Goal: Communication & Community: Ask a question

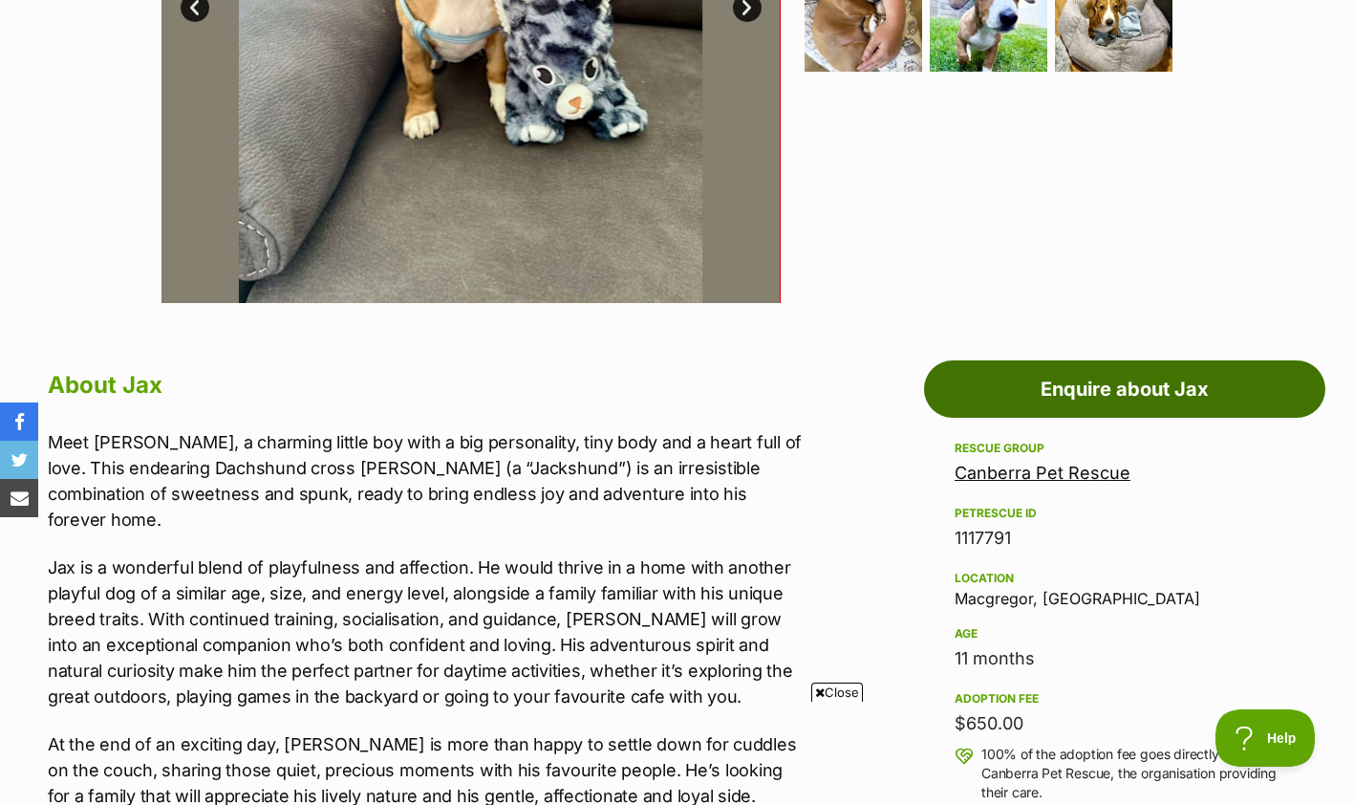
click at [1117, 371] on link "Enquire about Jax" at bounding box center [1124, 388] width 401 height 57
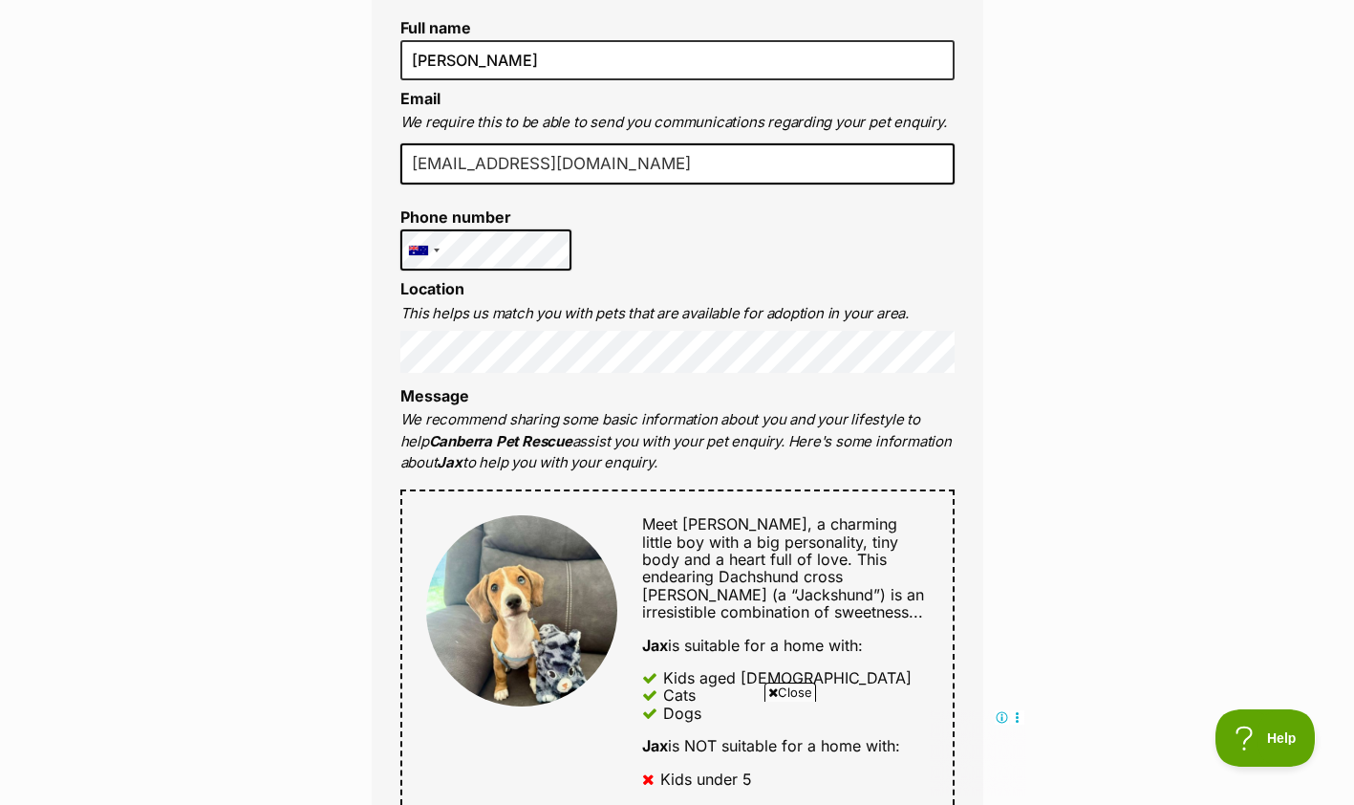
click at [1009, 408] on div "Enquire about Jax Want to increase your chances of a successful enquiry? Update…" at bounding box center [677, 736] width 669 height 2224
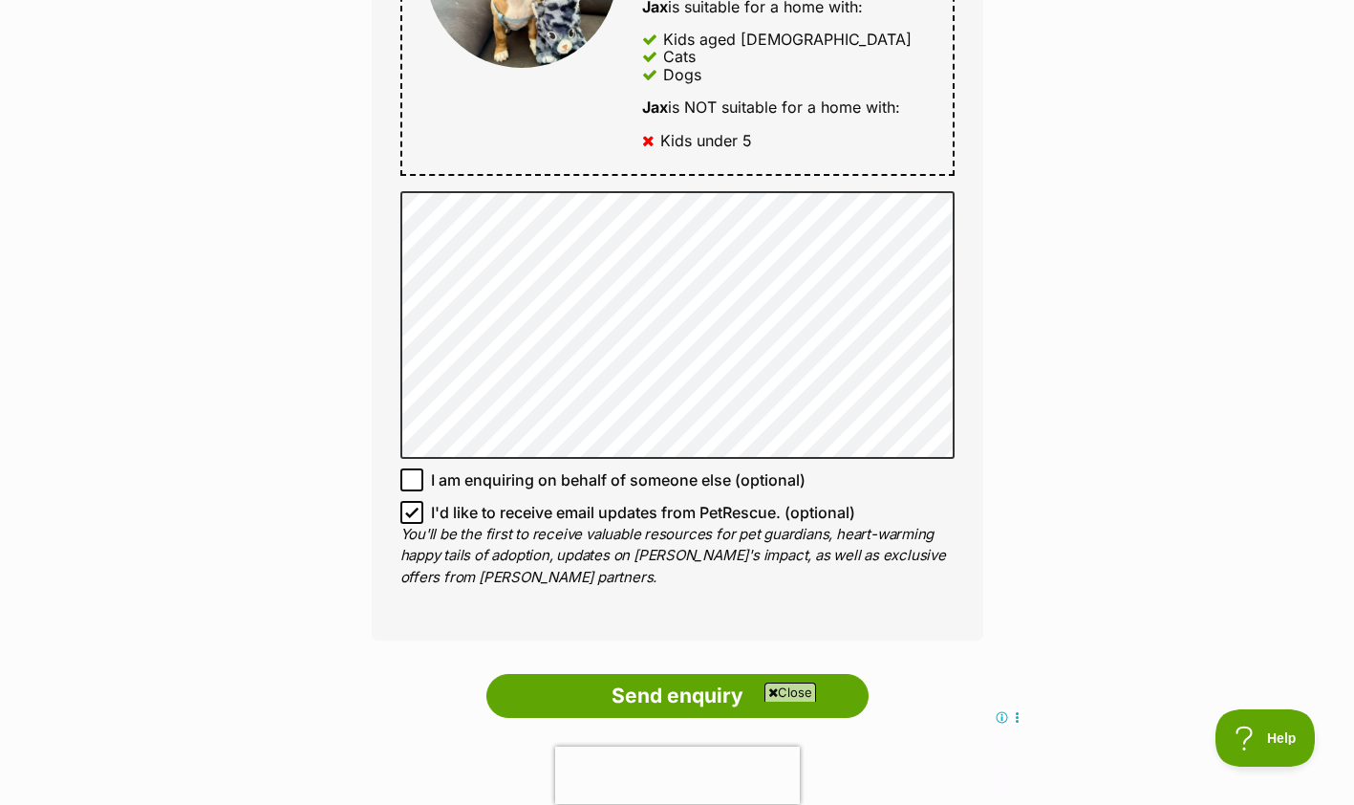
scroll to position [1094, 0]
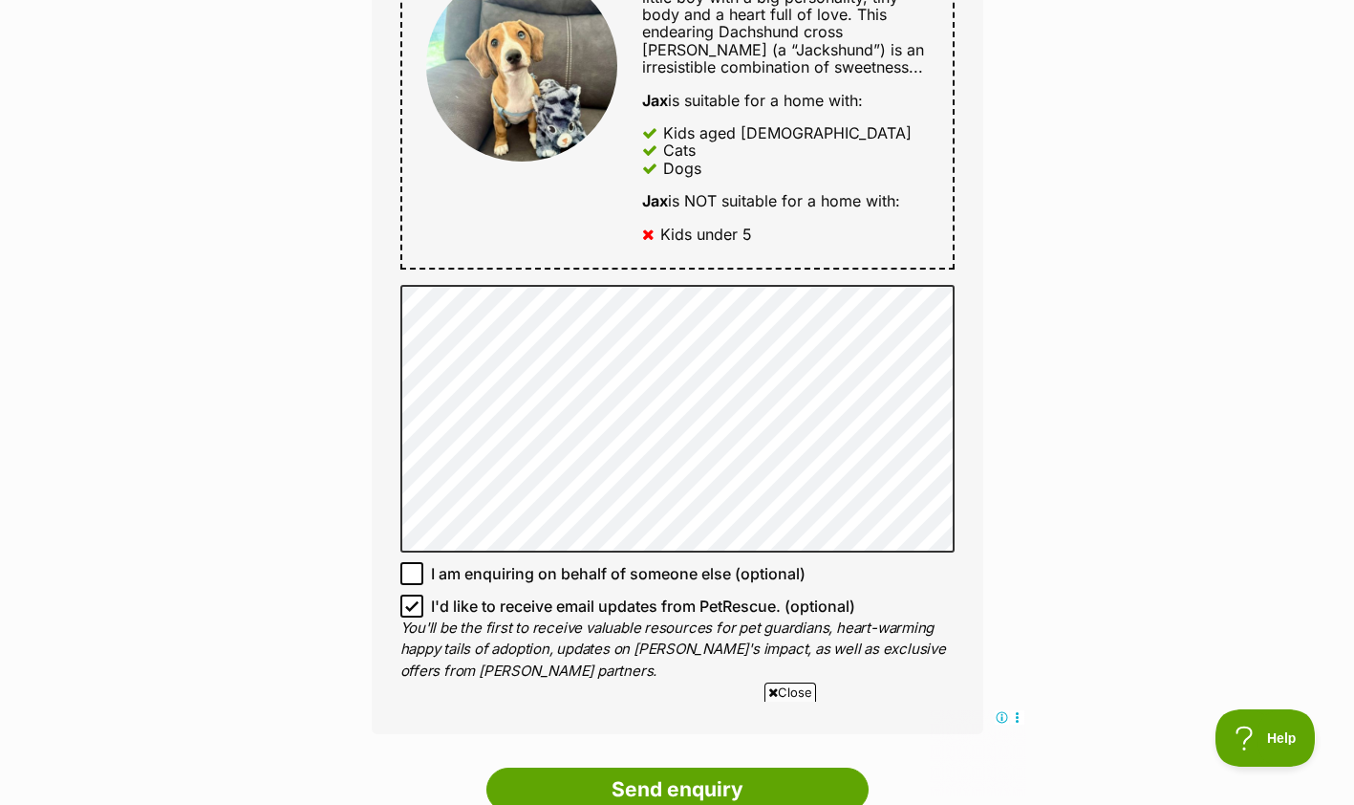
click at [415, 602] on icon at bounding box center [411, 605] width 13 height 13
click at [415, 602] on input "I'd like to receive email updates from PetRescue. (optional)" at bounding box center [411, 605] width 23 height 23
checkbox input "false"
click at [353, 594] on div "Enquire about Jax Want to increase your chances of a successful enquiry? Update…" at bounding box center [677, 192] width 669 height 2224
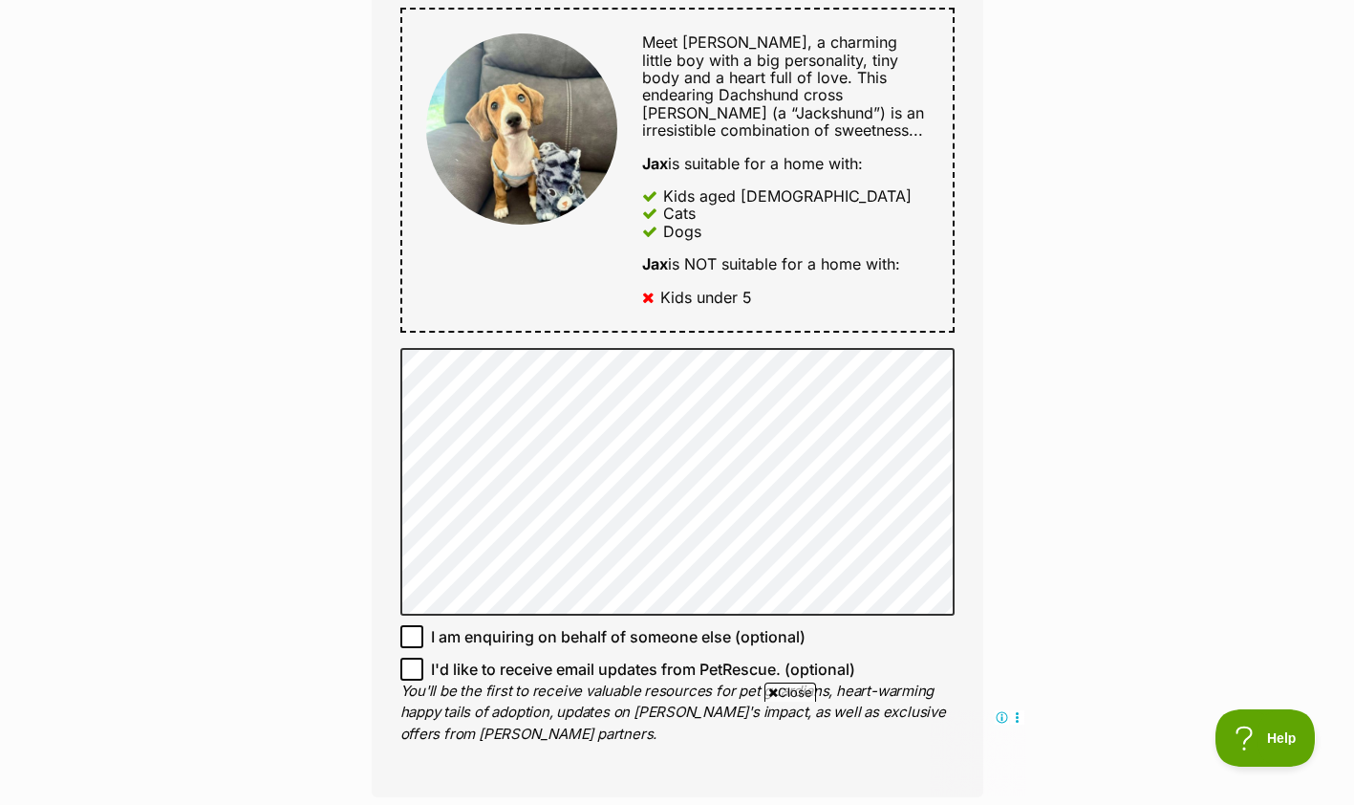
scroll to position [1032, 0]
click at [312, 477] on div "Enquire about Jax Want to increase your chances of a successful enquiry? Update…" at bounding box center [677, 254] width 1354 height 2224
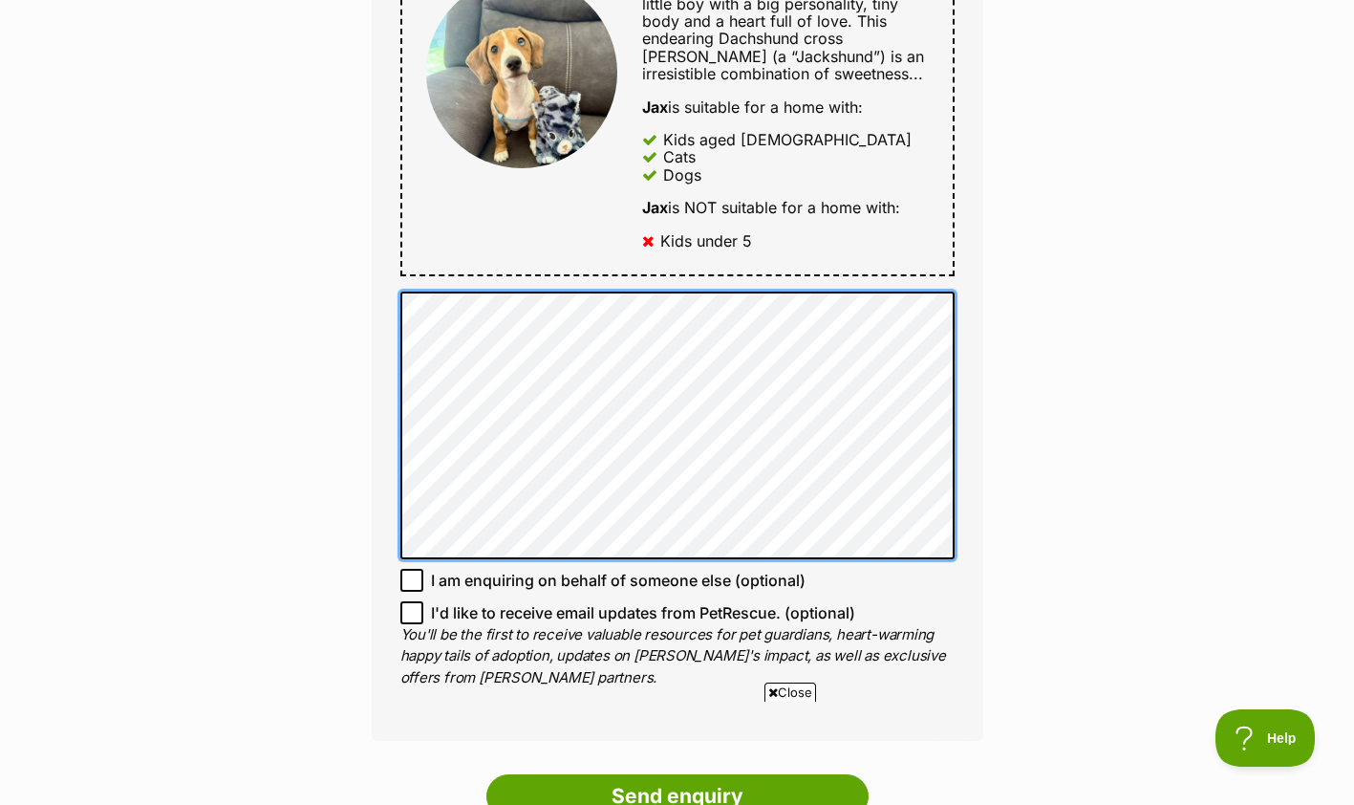
scroll to position [0, 0]
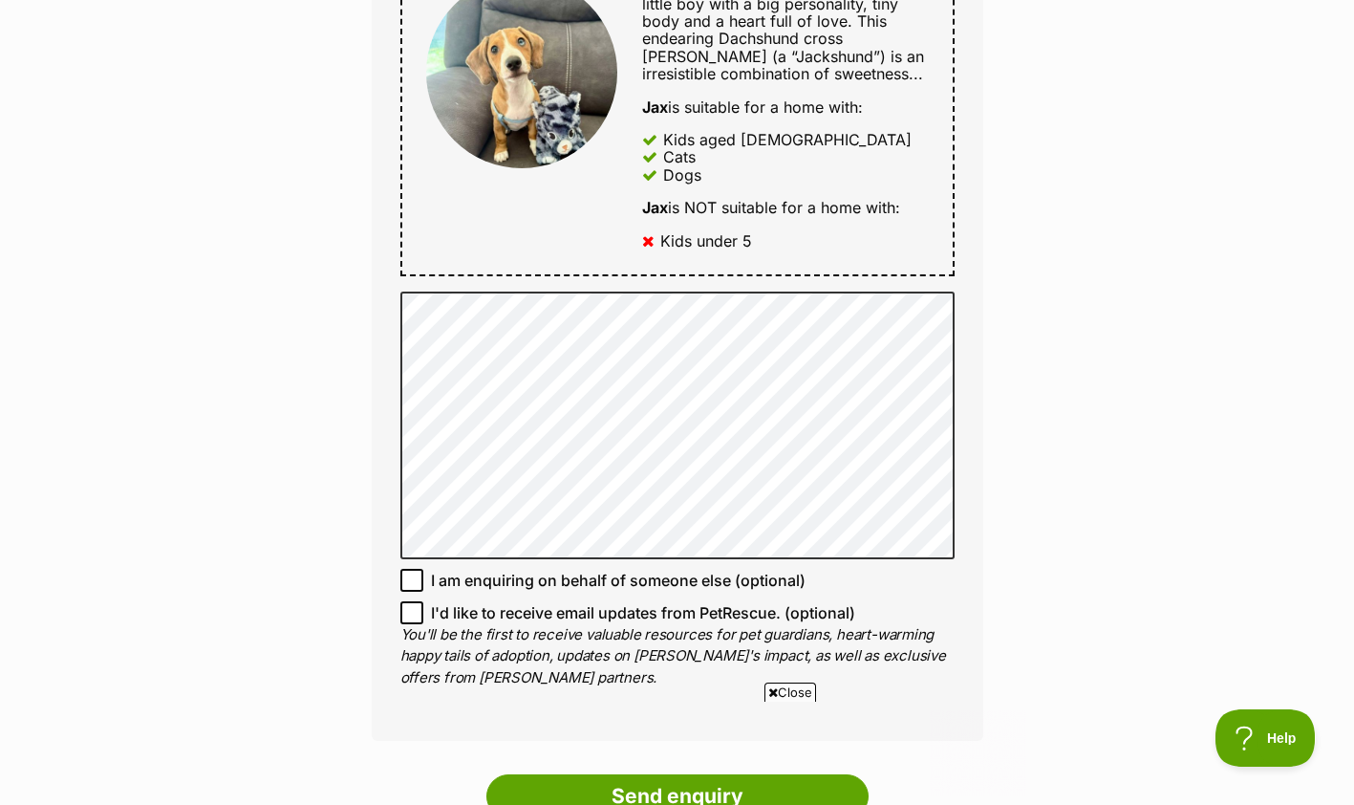
click at [1042, 442] on div "Enquire about Jax Want to increase your chances of a successful enquiry? Update…" at bounding box center [677, 198] width 1354 height 2224
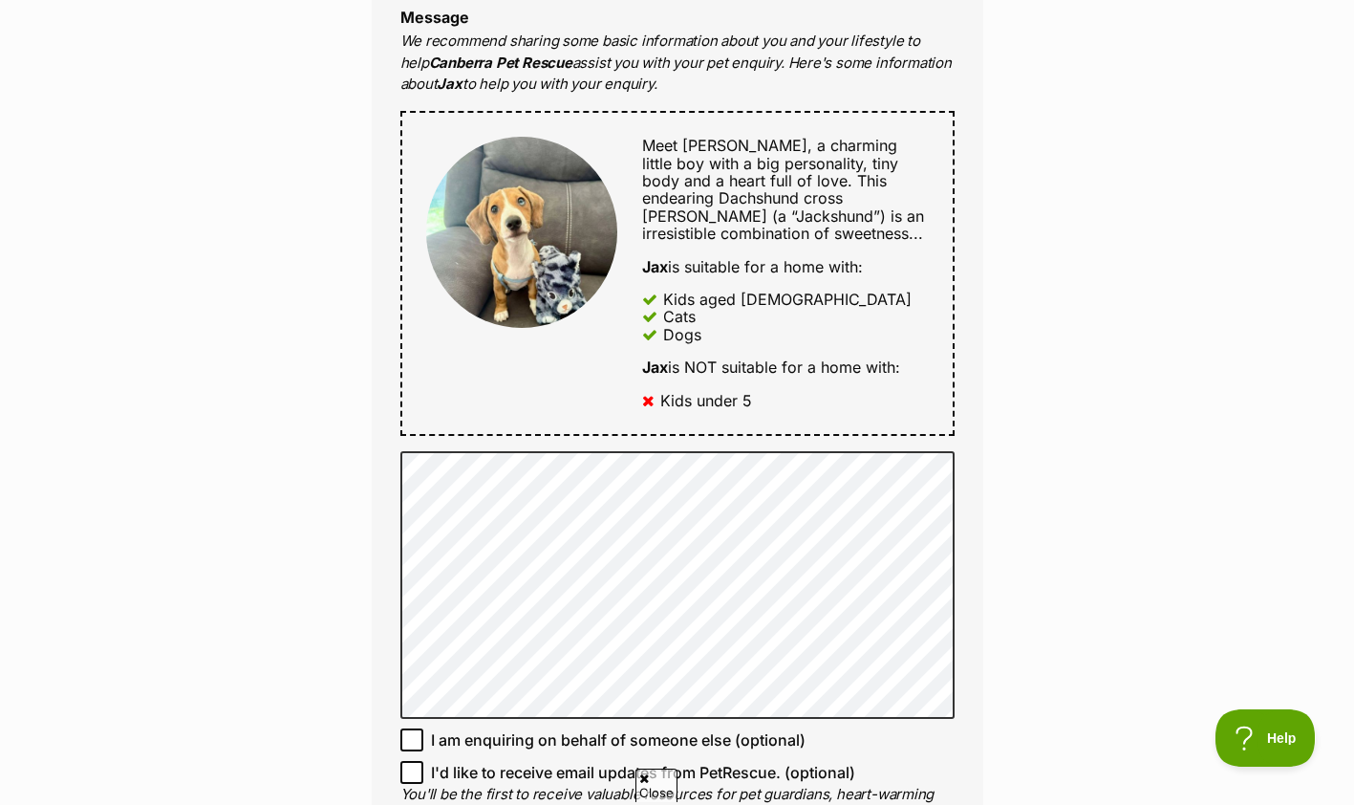
click at [993, 514] on div "Enquire about Jax Want to increase your chances of a successful enquiry? Update…" at bounding box center [677, 358] width 669 height 2224
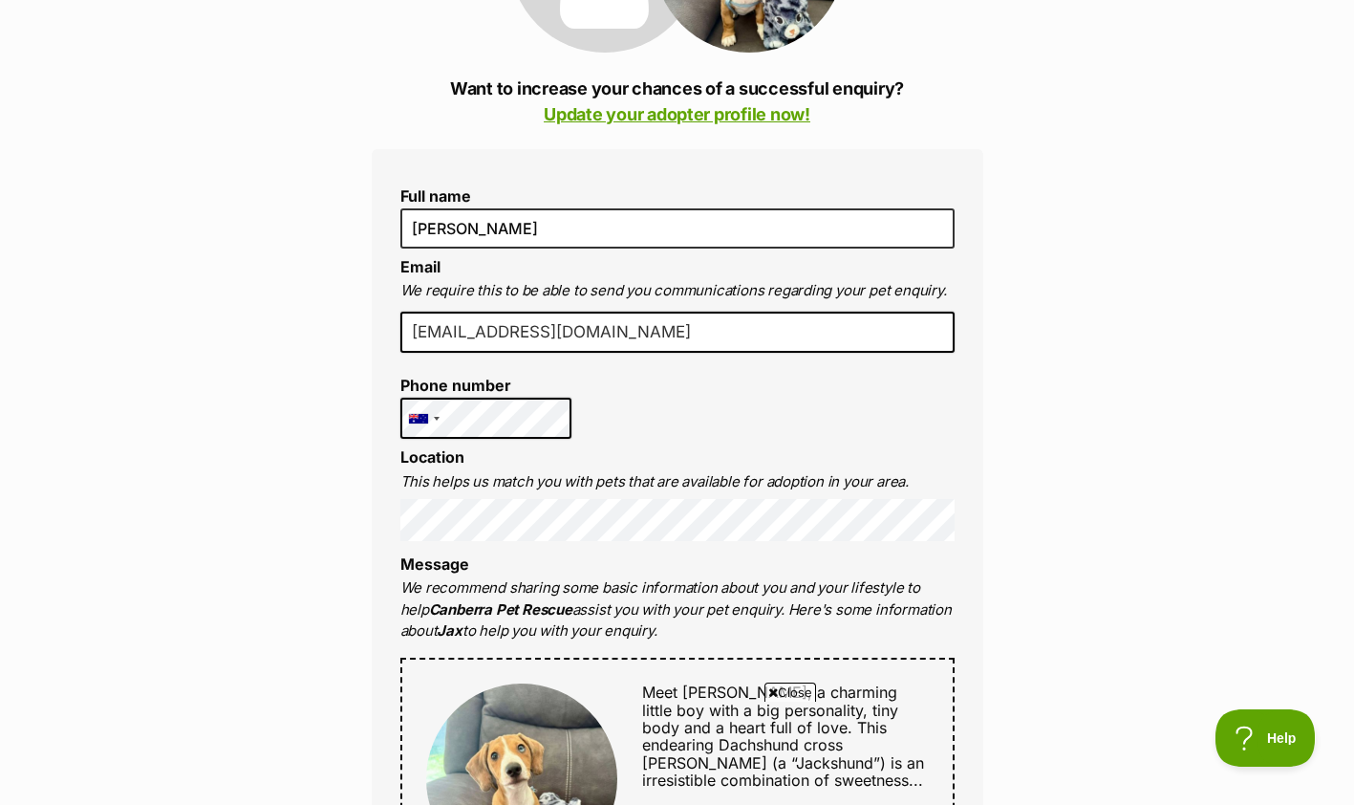
scroll to position [380, 0]
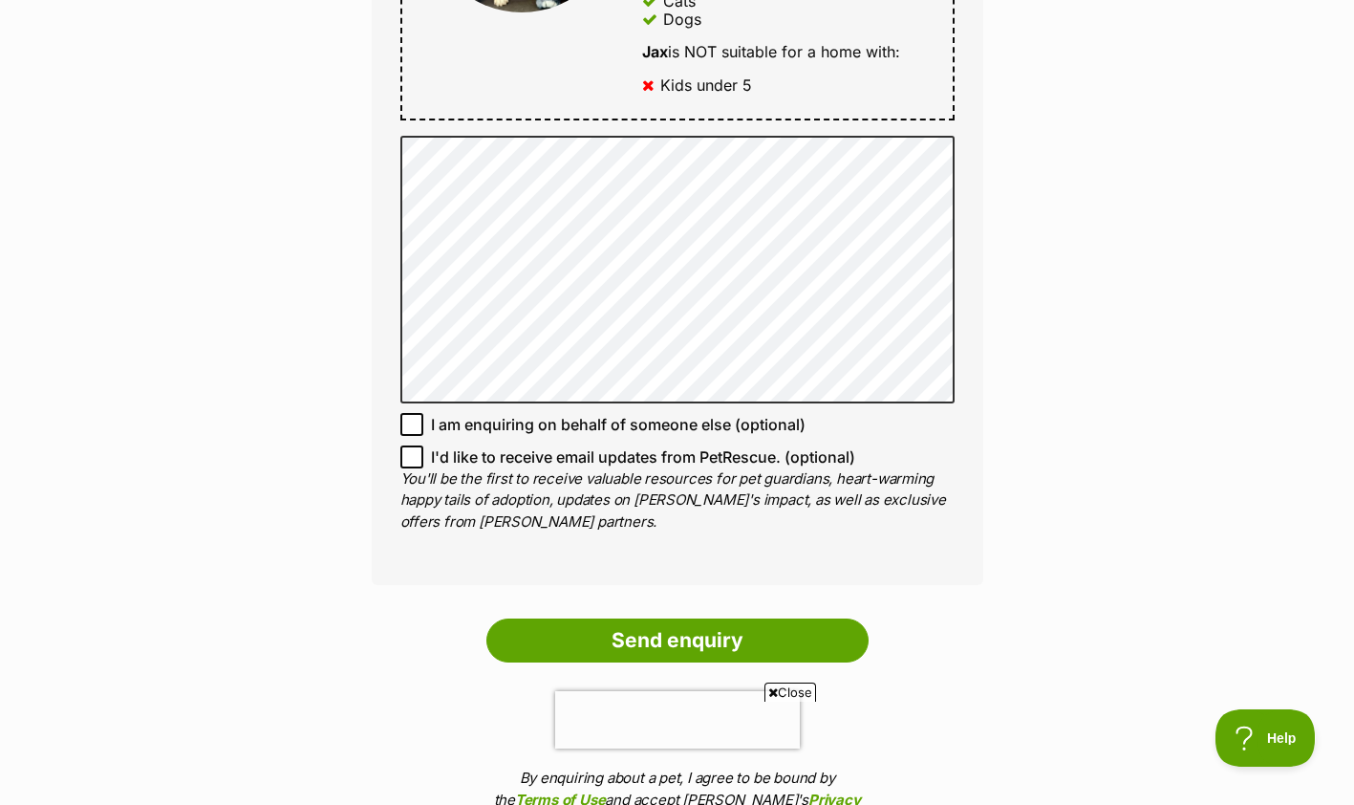
scroll to position [1244, 0]
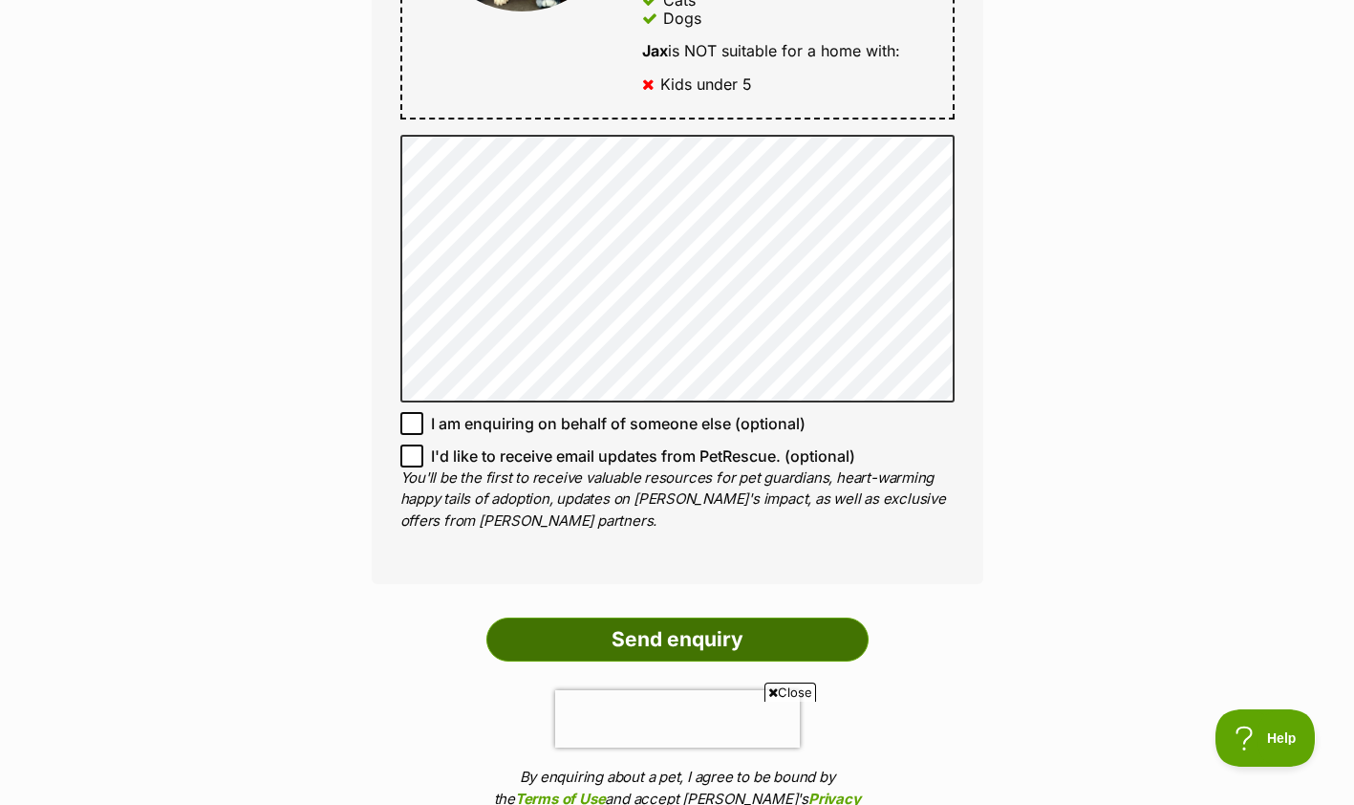
click at [786, 637] on input "Send enquiry" at bounding box center [677, 639] width 382 height 44
